Goal: Browse casually: Explore the website without a specific task or goal

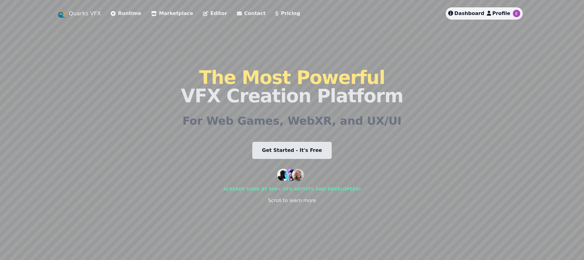
click at [478, 15] on span "Dashboard" at bounding box center [470, 13] width 30 height 6
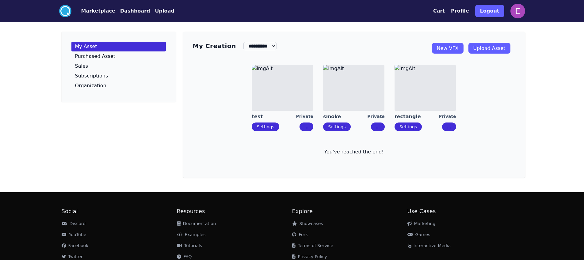
click at [96, 12] on button "Marketplace" at bounding box center [98, 10] width 34 height 7
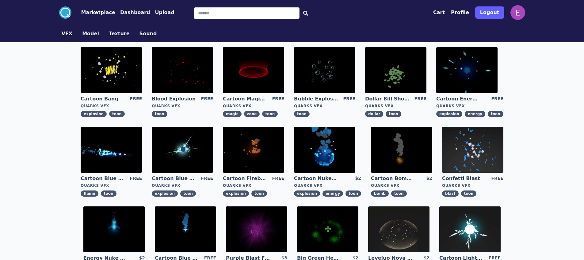
click at [336, 79] on img at bounding box center [324, 70] width 61 height 46
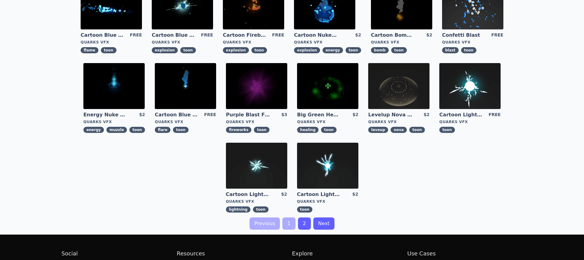
scroll to position [157, 0]
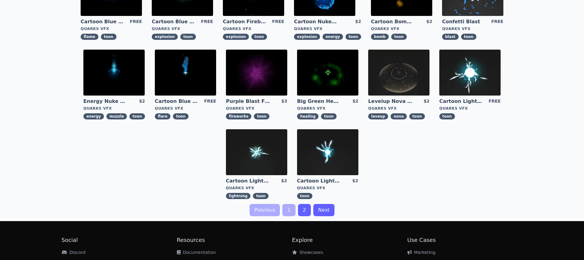
click at [301, 211] on link "2" at bounding box center [304, 210] width 13 height 12
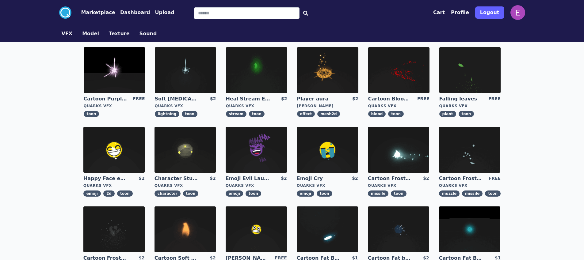
click at [69, 13] on circle at bounding box center [65, 12] width 12 height 12
